Goal: Information Seeking & Learning: Learn about a topic

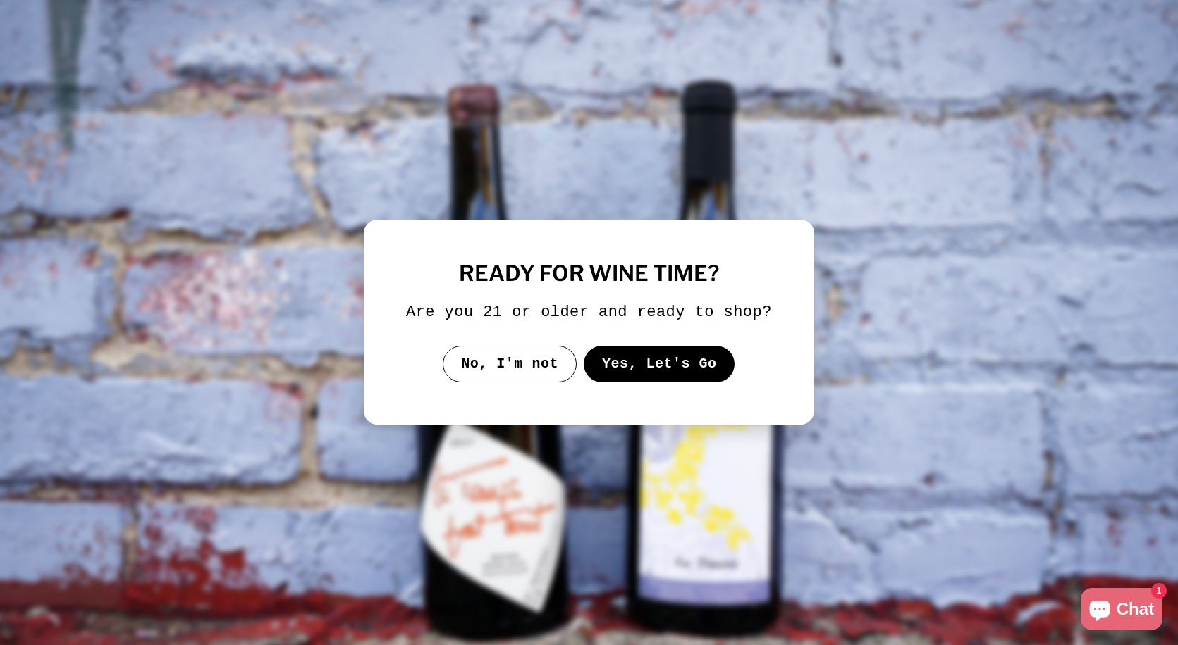
click at [652, 372] on button "Yes, Let's Go" at bounding box center [659, 364] width 152 height 37
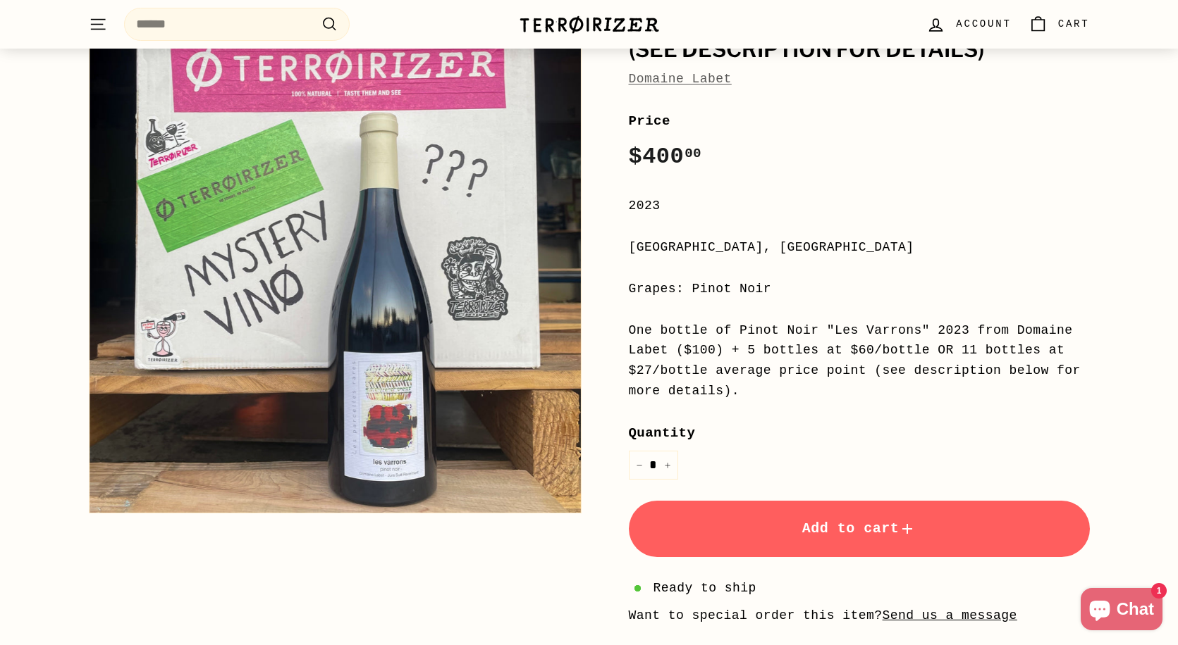
scroll to position [195, 0]
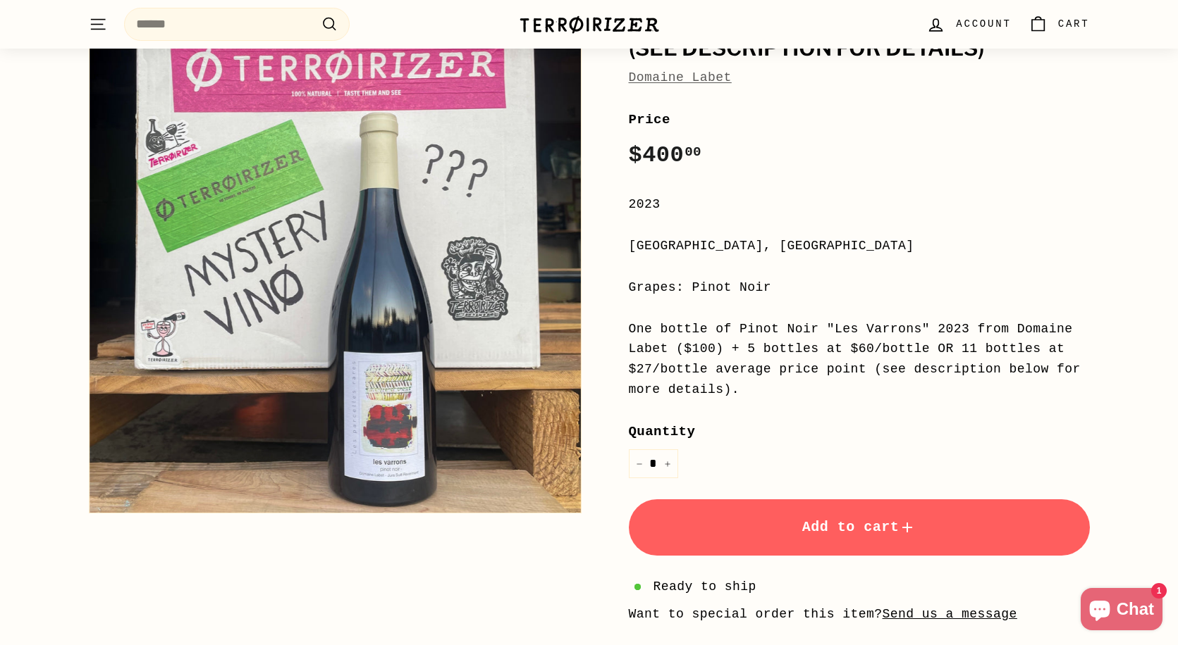
drag, startPoint x: 946, startPoint y: 322, endPoint x: 1033, endPoint y: 364, distance: 97.1
click at [1036, 364] on div "One bottle of Pinot Noir "Les Varrons" 2023 from Domaine Labet ($100) + 5 bottl…" at bounding box center [859, 359] width 461 height 81
click at [945, 383] on div "One bottle of Pinot Noir "Les Varrons" 2023 from Domaine Labet ($100) + 5 bottl…" at bounding box center [859, 359] width 461 height 81
drag, startPoint x: 938, startPoint y: 337, endPoint x: 1027, endPoint y: 402, distance: 110.5
click at [1027, 401] on div "Price Regular price $400 00 $400.00 / 2023 [GEOGRAPHIC_DATA], [GEOGRAPHIC_DATA]…" at bounding box center [859, 418] width 461 height 619
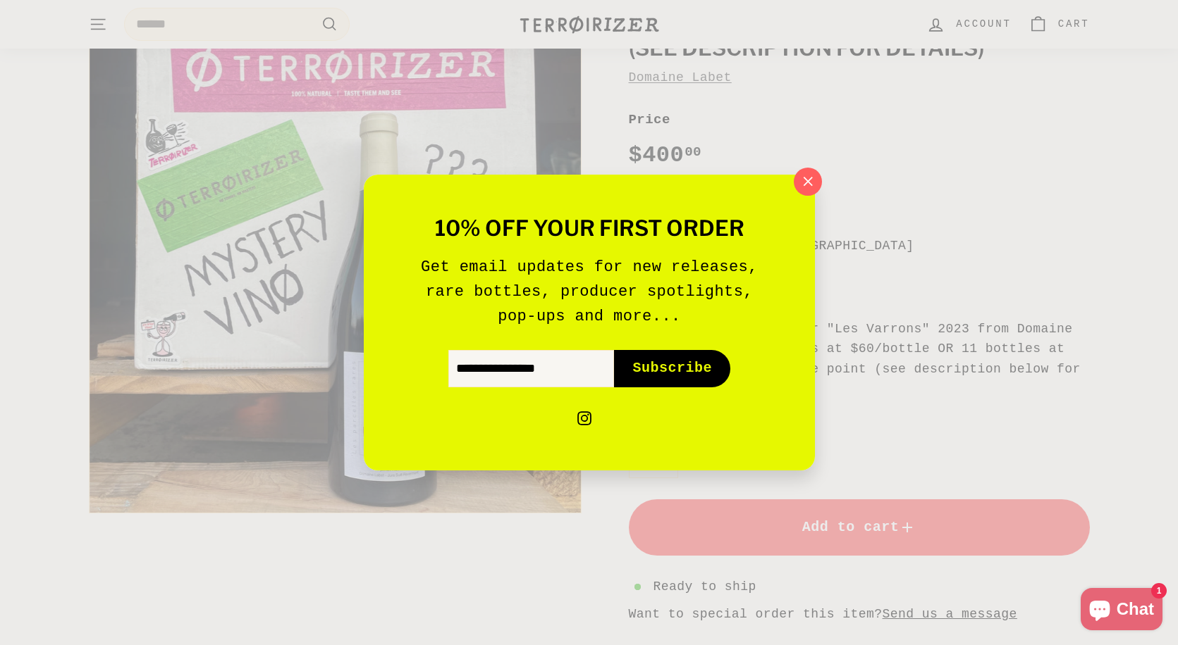
click at [1027, 402] on div "10% off your first order Get email updates for new releases, rare bottles, prod…" at bounding box center [589, 322] width 1178 height 645
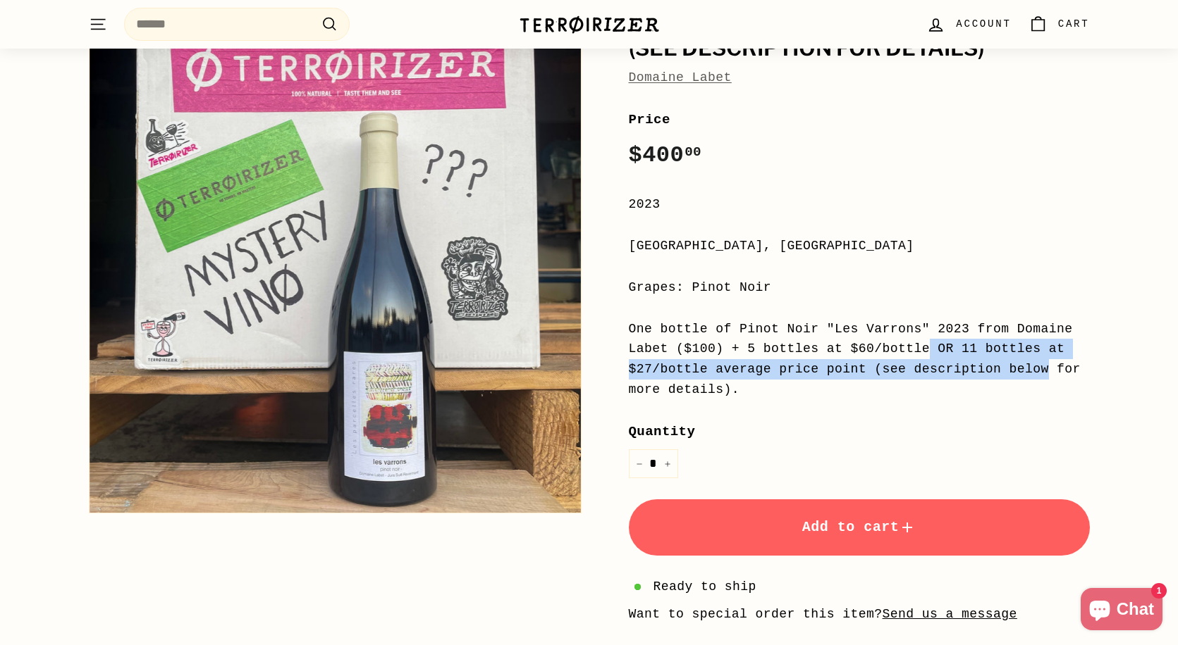
drag, startPoint x: 754, startPoint y: 332, endPoint x: 865, endPoint y: 352, distance: 113.1
click at [865, 352] on div "One bottle of Pinot Noir "Les Varrons" 2023 from Domaine Labet ($100) + 5 bottl…" at bounding box center [859, 359] width 461 height 81
click at [860, 352] on div "One bottle of Pinot Noir "Les Varrons" 2023 from Domaine Labet ($100) + 5 bottl…" at bounding box center [859, 359] width 461 height 81
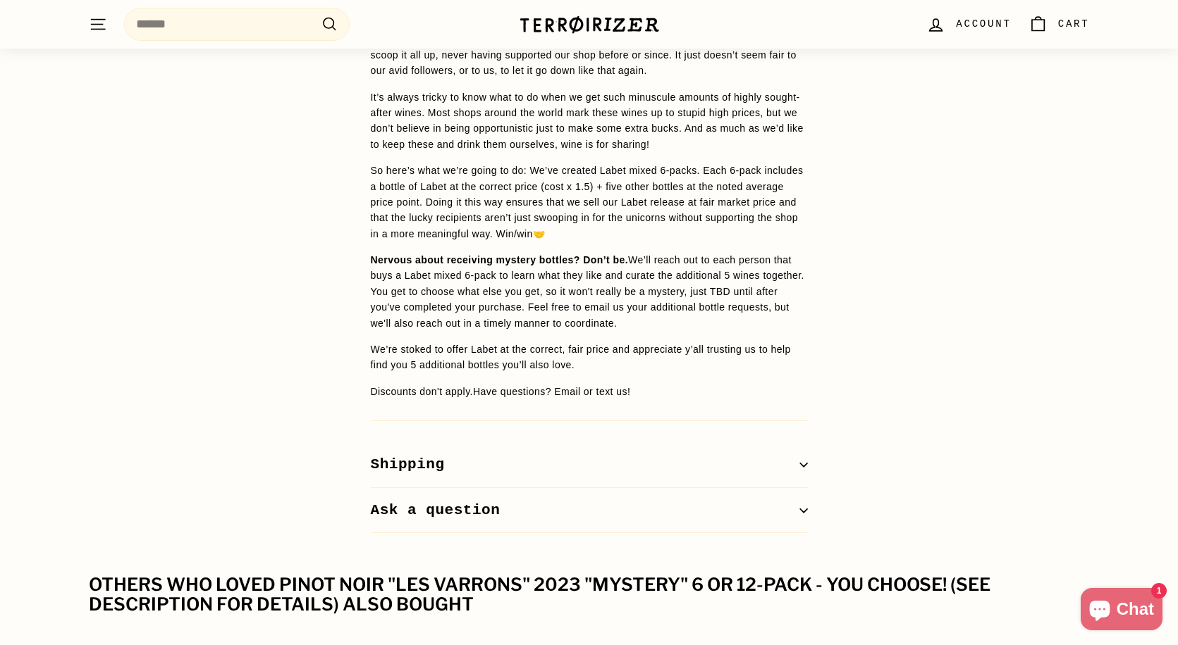
scroll to position [1179, 0]
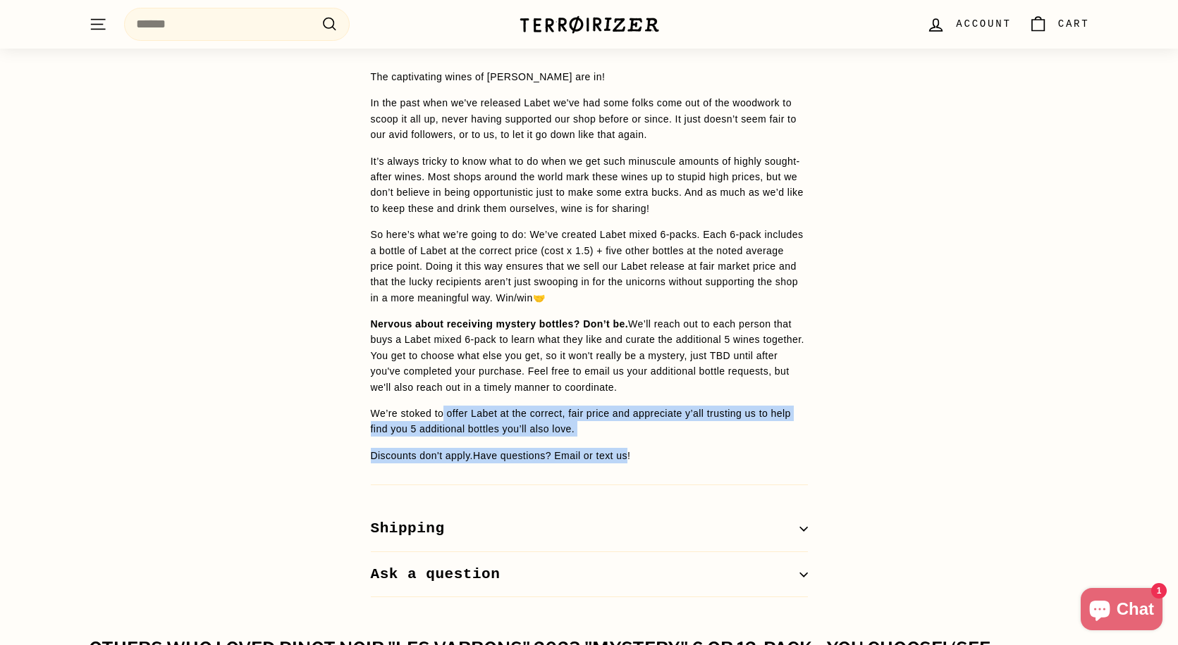
drag, startPoint x: 447, startPoint y: 400, endPoint x: 638, endPoint y: 443, distance: 195.1
click at [641, 443] on span "The captivating wines of [PERSON_NAME] are in! In the past when we've released …" at bounding box center [589, 266] width 437 height 395
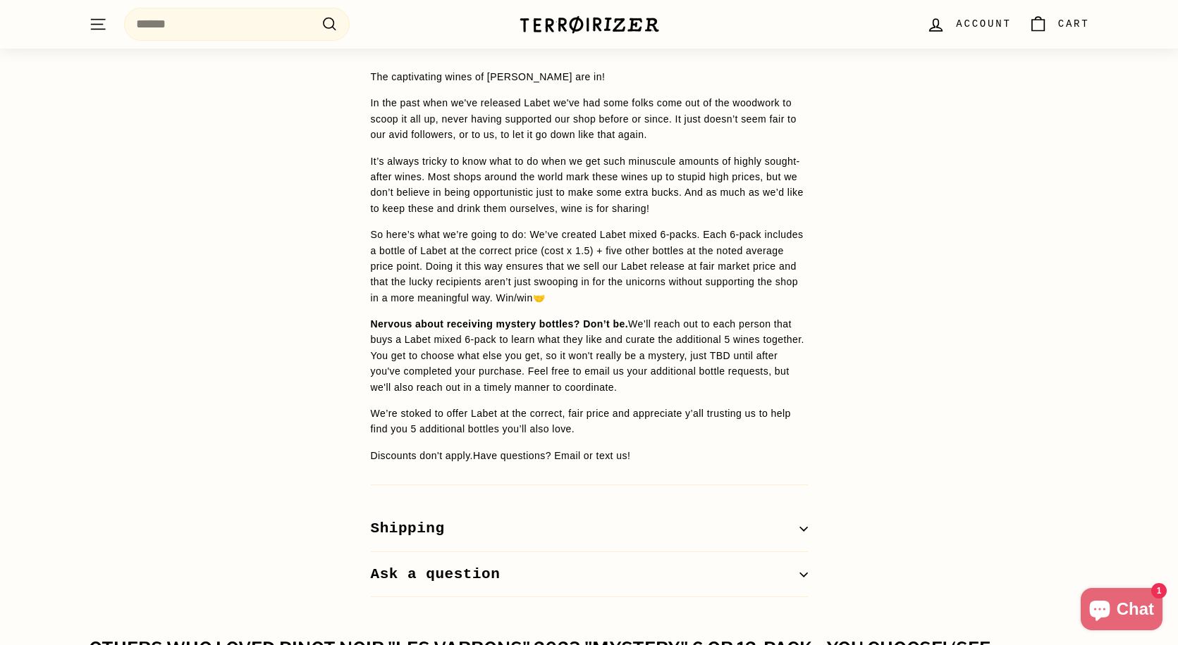
click at [631, 427] on span "The captivating wines of [PERSON_NAME] are in! In the past when we've released …" at bounding box center [589, 266] width 437 height 395
drag, startPoint x: 593, startPoint y: 393, endPoint x: 668, endPoint y: 421, distance: 80.5
click at [672, 421] on span "The captivating wines of [PERSON_NAME] are in! In the past when we've released …" at bounding box center [589, 266] width 437 height 395
click at [668, 421] on span "The captivating wines of [PERSON_NAME] are in! In the past when we've released …" at bounding box center [589, 266] width 437 height 395
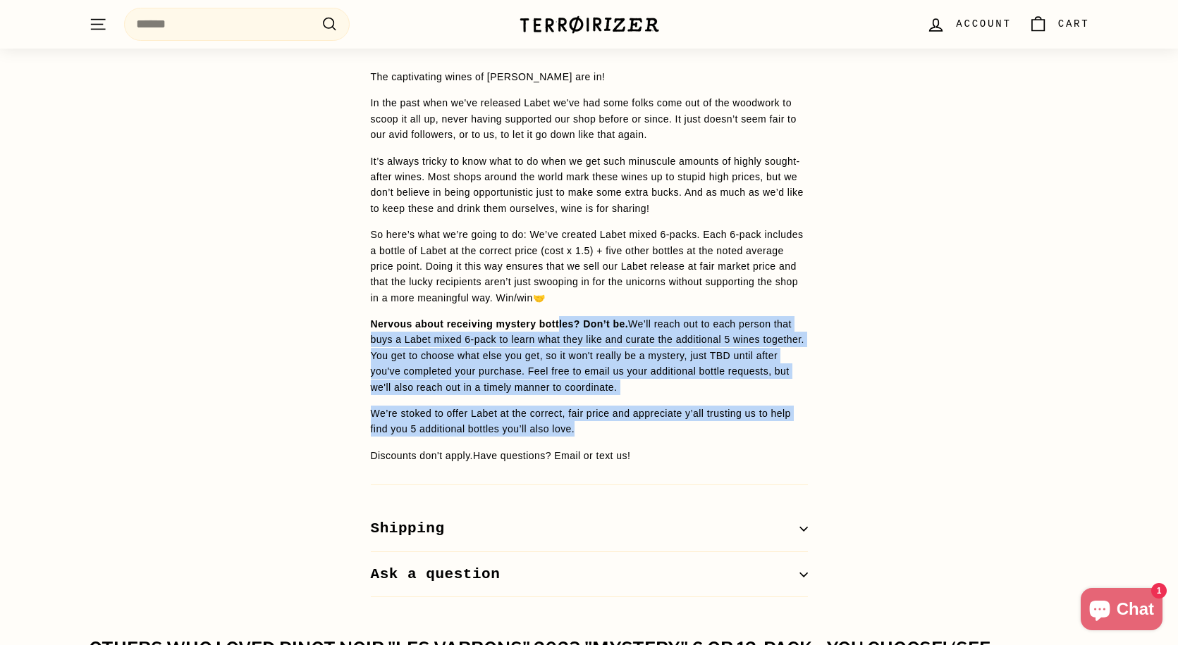
drag, startPoint x: 618, startPoint y: 413, endPoint x: 563, endPoint y: 311, distance: 116.0
click at [563, 311] on span "The captivating wines of [PERSON_NAME] are in! In the past when we've released …" at bounding box center [589, 266] width 437 height 395
click at [563, 319] on span "Nervous about receiving mystery bottles? Don’t be." at bounding box center [500, 324] width 258 height 11
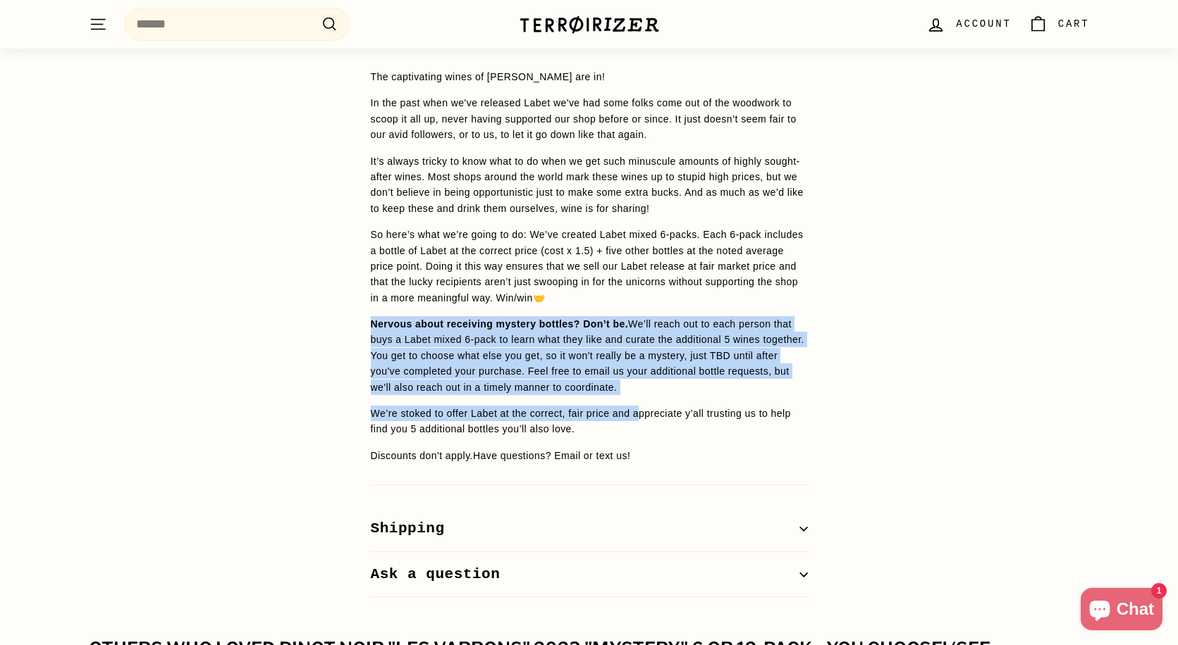
drag, startPoint x: 400, startPoint y: 296, endPoint x: 645, endPoint y: 401, distance: 266.8
click at [651, 402] on span "The captivating wines of [PERSON_NAME] are in! In the past when we've released …" at bounding box center [589, 266] width 437 height 395
click at [645, 408] on span "We’re stoked to offer Labet at the correct, fair price and appreciate y’all tru…" at bounding box center [581, 421] width 420 height 27
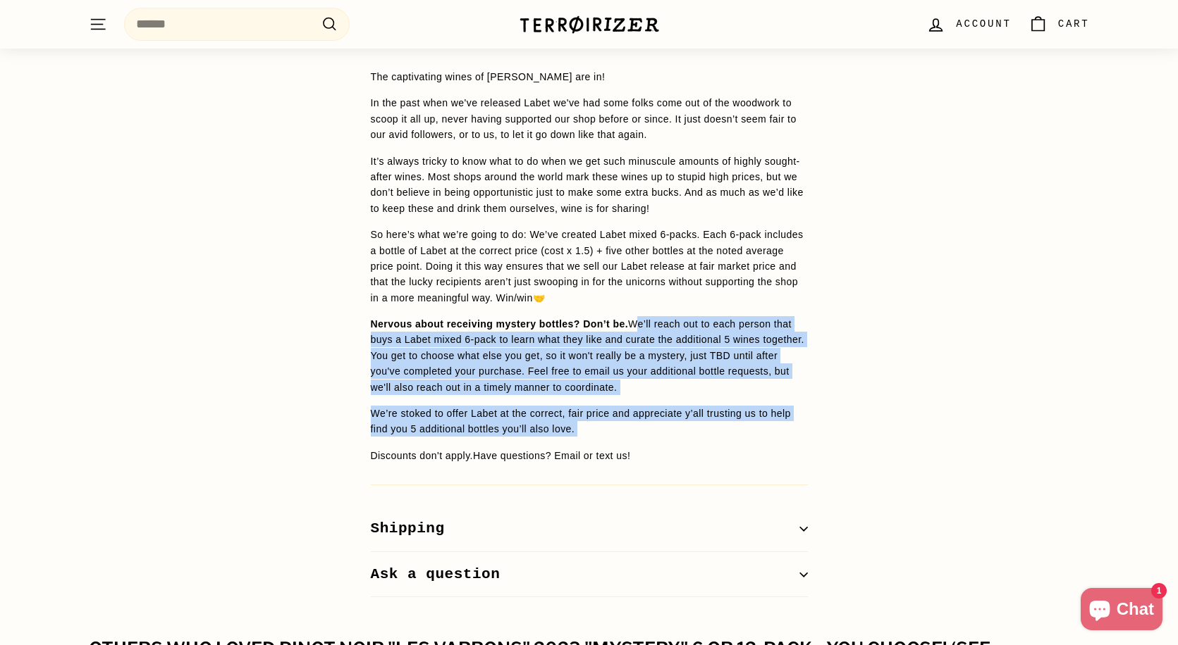
drag, startPoint x: 662, startPoint y: 422, endPoint x: 650, endPoint y: 304, distance: 118.4
click at [650, 304] on span "The captivating wines of [PERSON_NAME] are in! In the past when we've released …" at bounding box center [589, 266] width 437 height 395
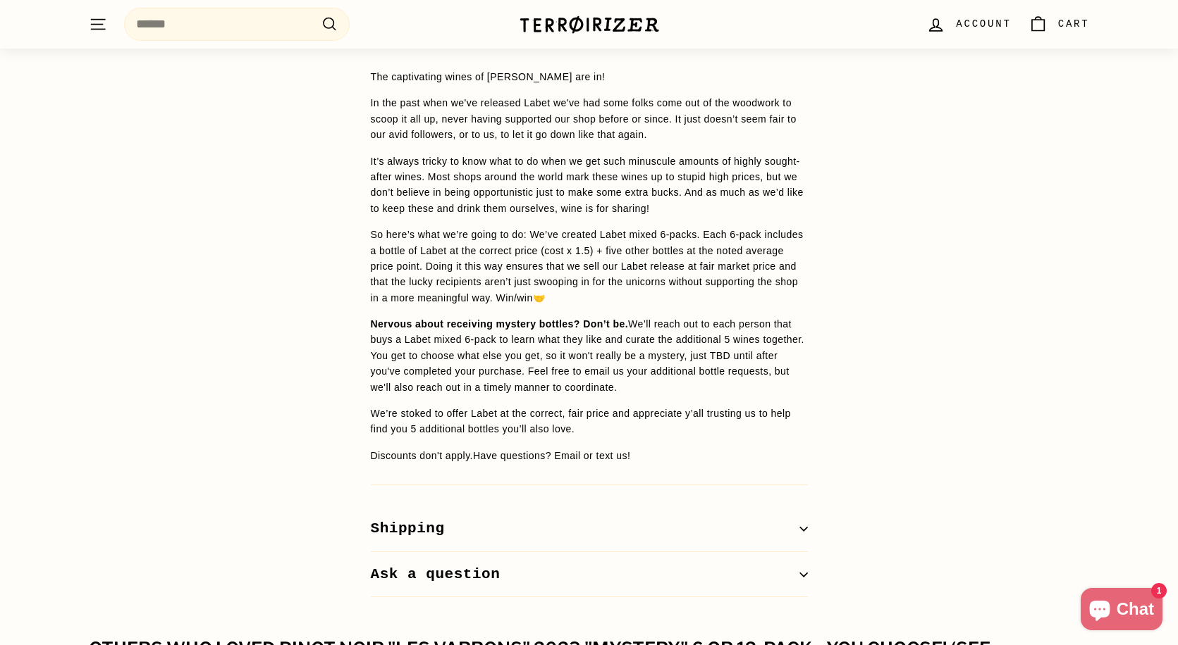
click at [657, 321] on span "We’ll reach out to each person that buys a Labet mixed 6-pack to learn what the…" at bounding box center [587, 356] width 433 height 75
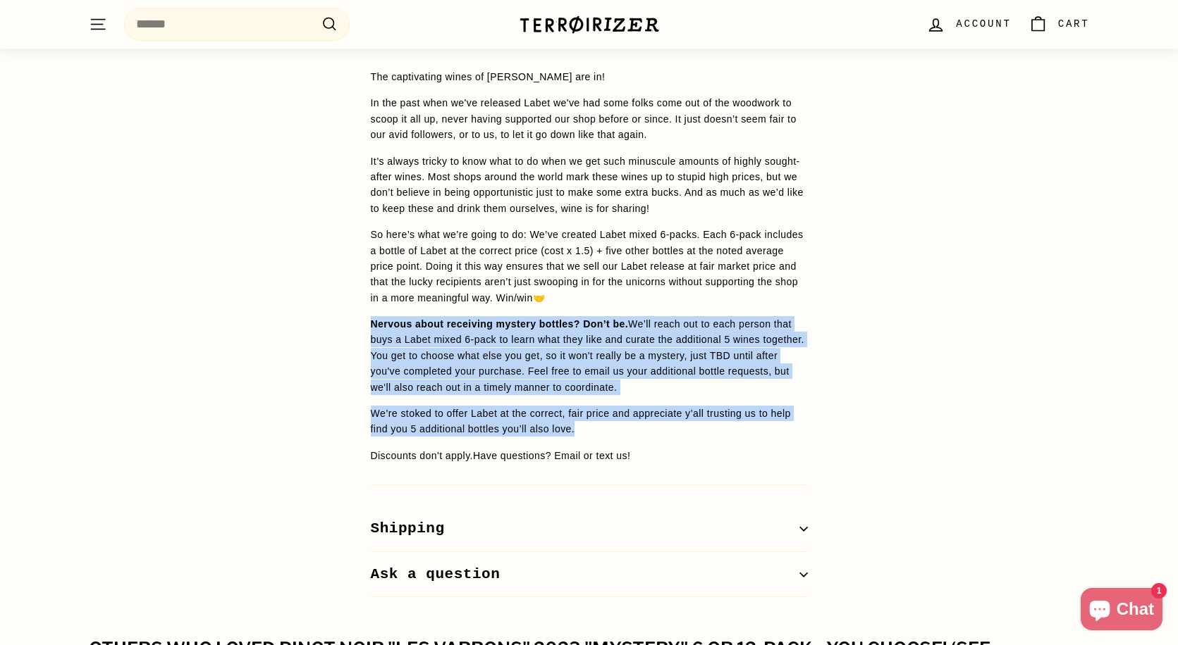
drag, startPoint x: 648, startPoint y: 418, endPoint x: 641, endPoint y: 290, distance: 128.4
click at [641, 290] on span "The captivating wines of [PERSON_NAME] are in! In the past when we've released …" at bounding box center [589, 266] width 437 height 395
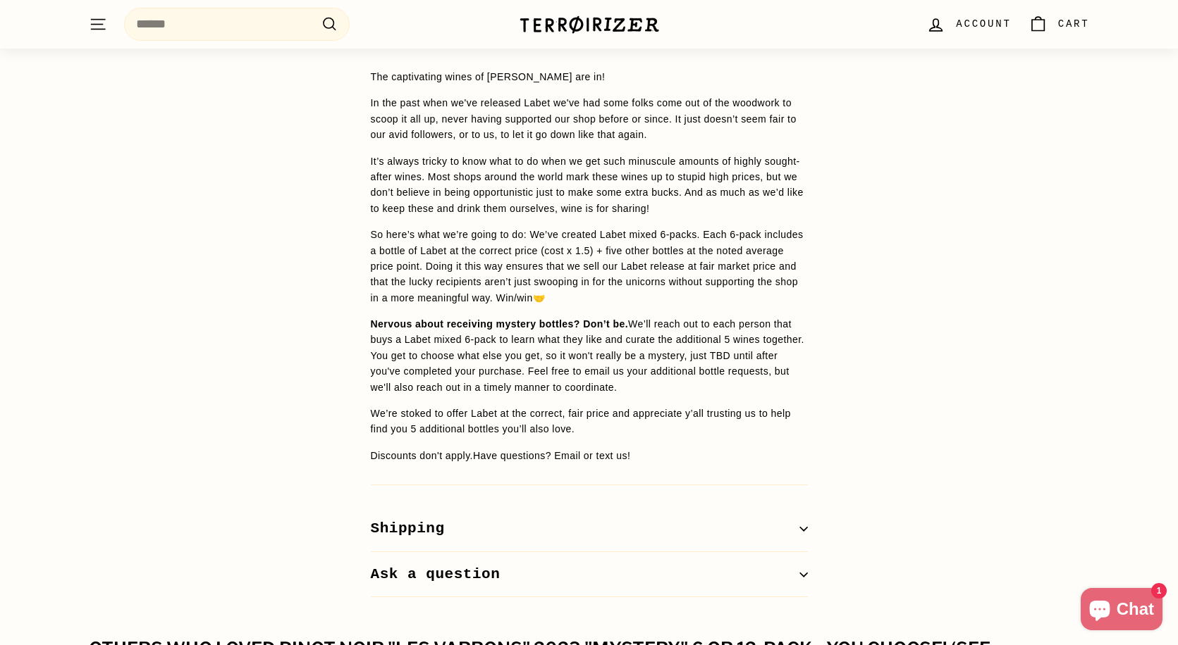
click at [641, 290] on p "So here’s what we’re going to do: We’ve created Labet mixed 6-packs. Each 6-pac…" at bounding box center [589, 266] width 437 height 79
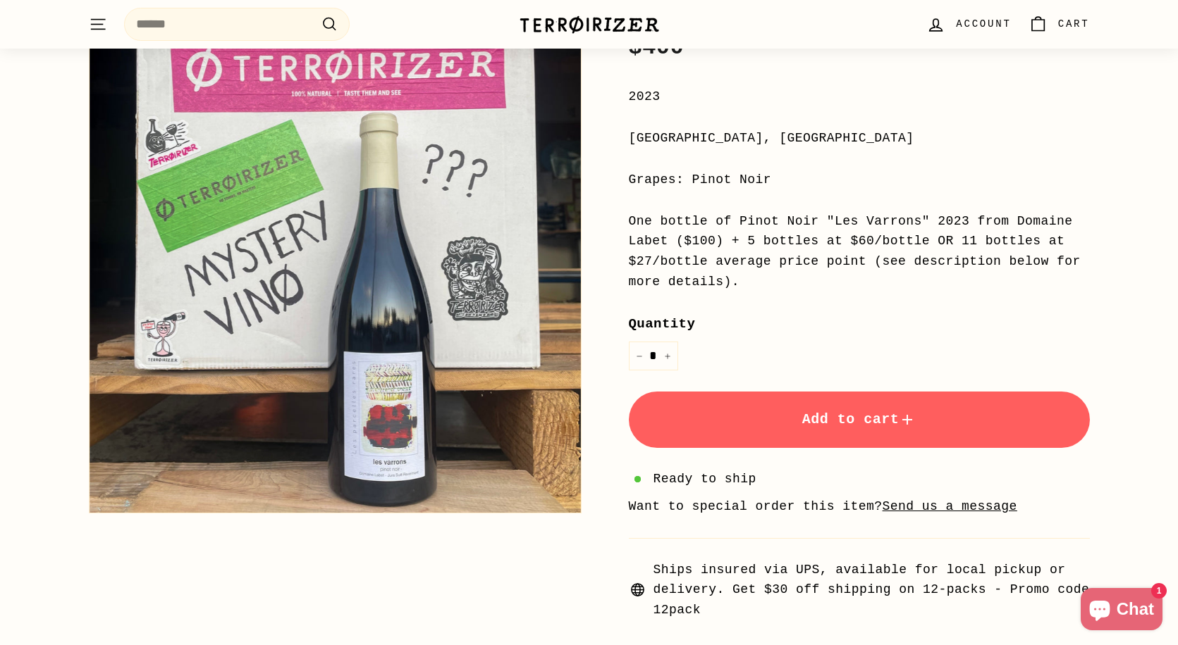
scroll to position [290, 0]
